Goal: Task Accomplishment & Management: Use online tool/utility

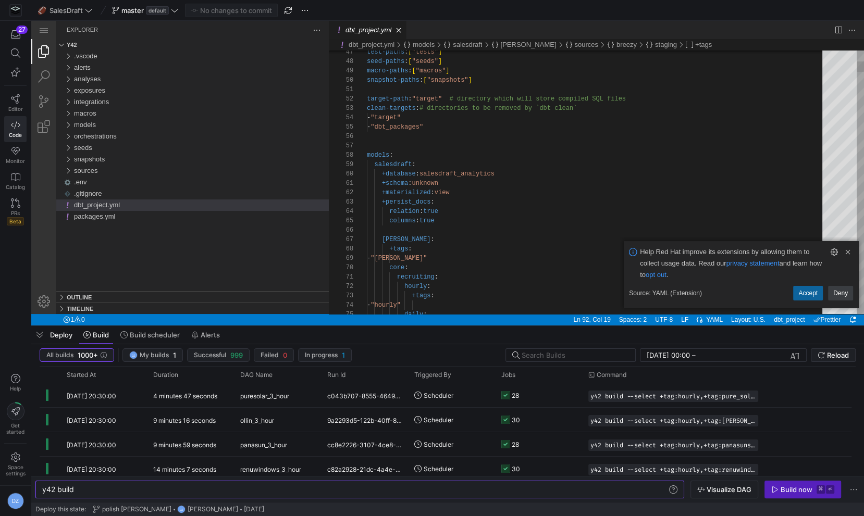
scroll to position [47, 0]
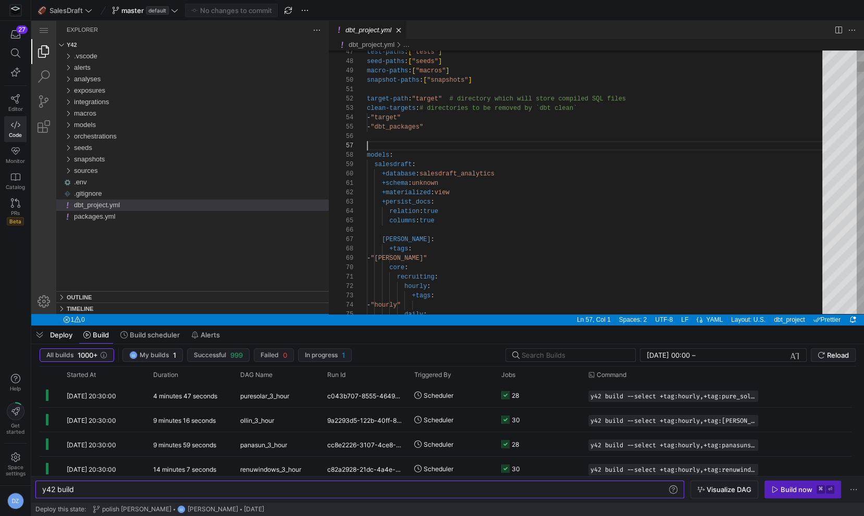
scroll to position [47, 0]
click at [41, 339] on span "button" at bounding box center [39, 335] width 17 height 18
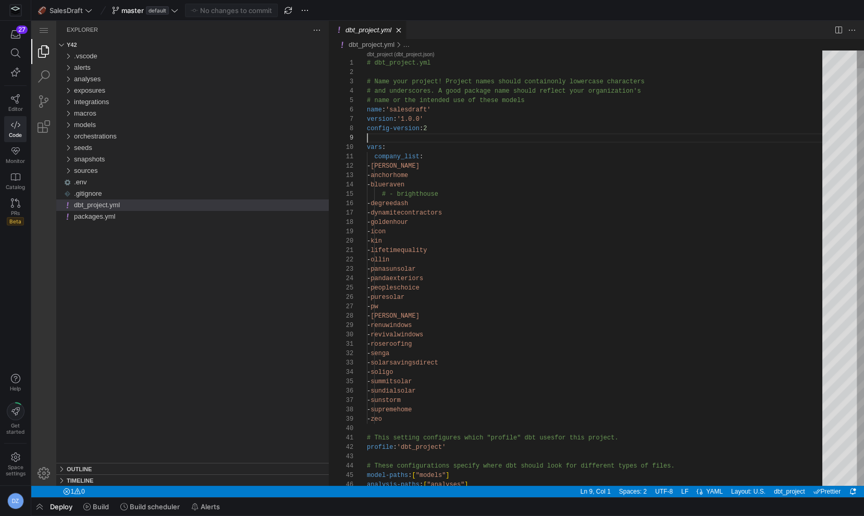
scroll to position [75, 0]
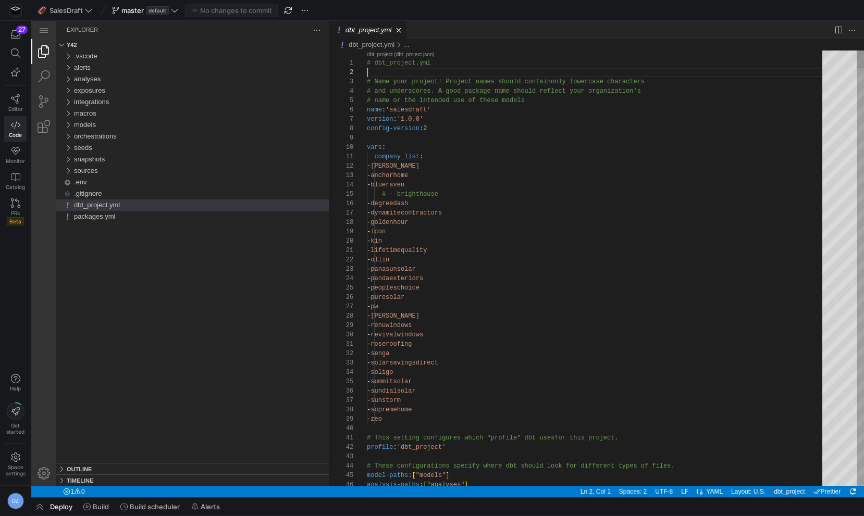
scroll to position [47, 60]
type textarea "- lifetimequality - ollin - panasunsolar - pandaexteriors - peopleschoice - pur…"
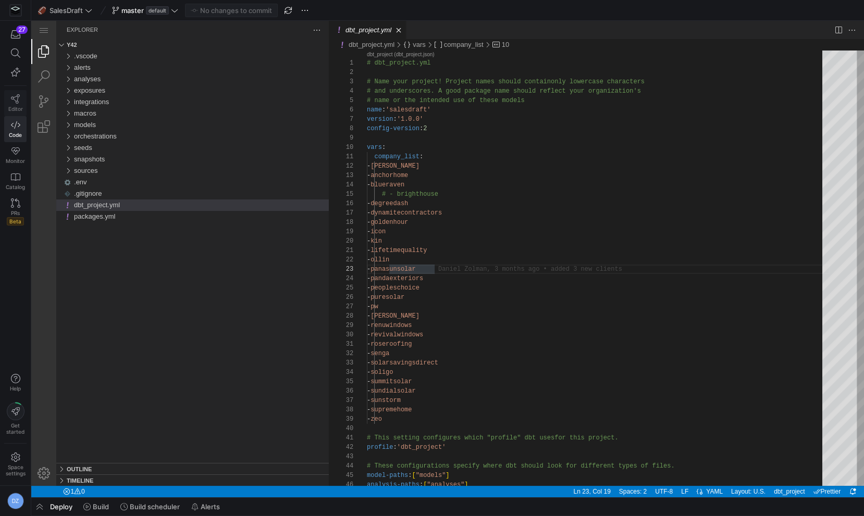
click at [19, 106] on span "Editor" at bounding box center [15, 109] width 15 height 6
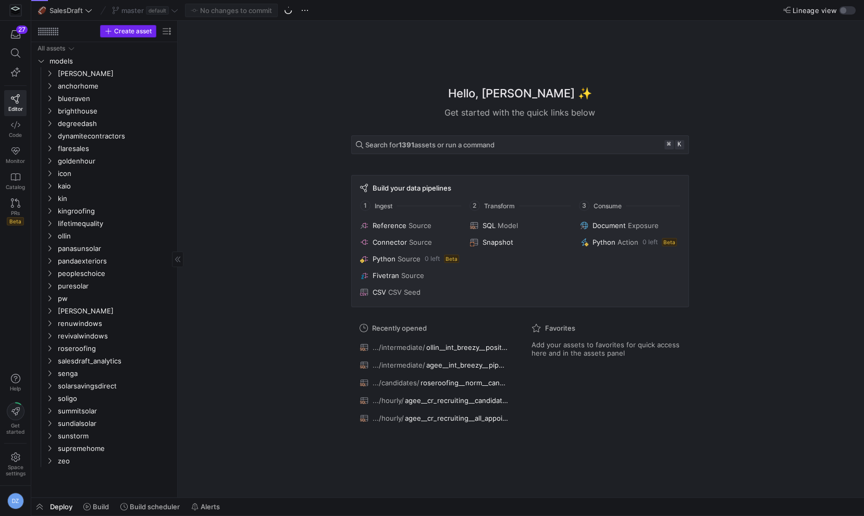
click at [138, 31] on span "Create asset" at bounding box center [133, 31] width 38 height 7
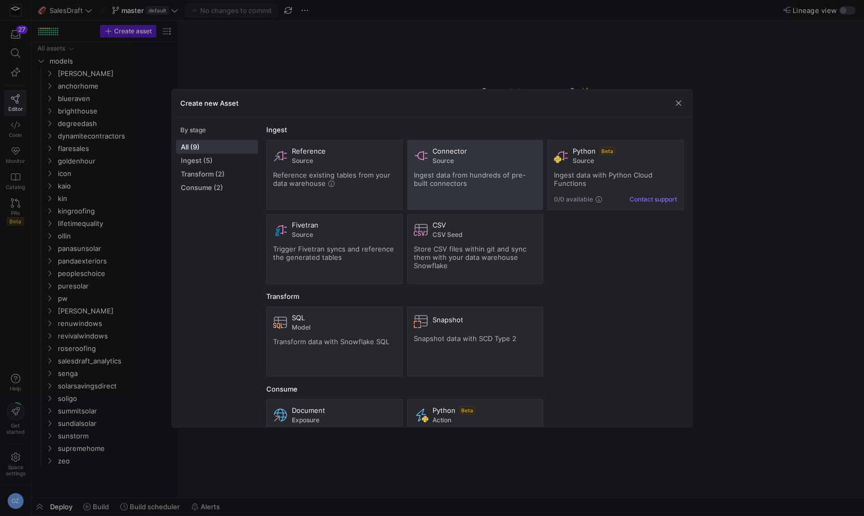
click at [468, 179] on div "Ingest data from hundreds of pre-built connectors" at bounding box center [475, 179] width 123 height 17
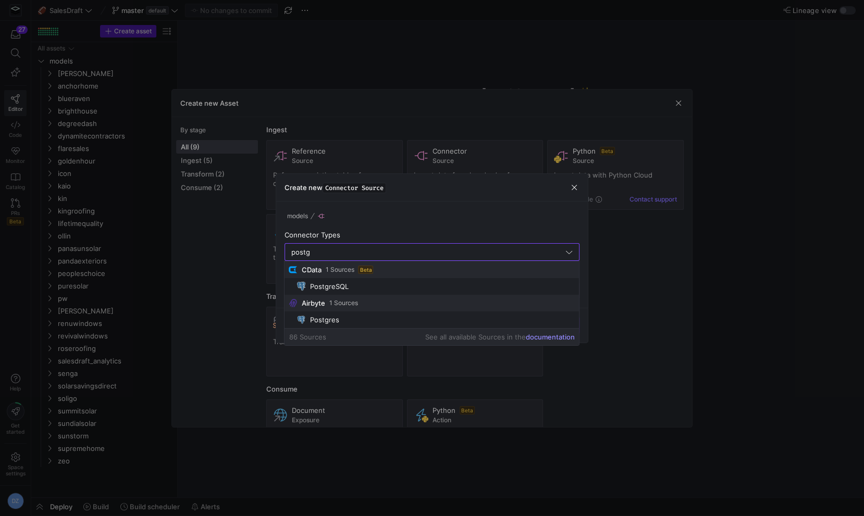
type input "postg"
click at [536, 338] on link "documentation" at bounding box center [550, 337] width 49 height 8
